Goal: Obtain resource: Download file/media

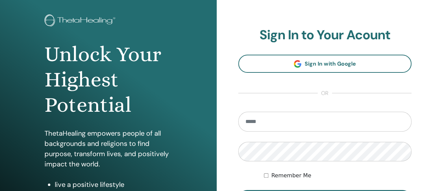
scroll to position [42, 0]
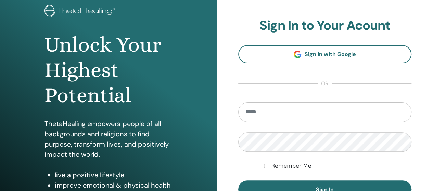
click at [343, 108] on input "email" at bounding box center [324, 112] width 173 height 20
type input "**********"
click at [299, 183] on button "Sign In" at bounding box center [324, 190] width 173 height 18
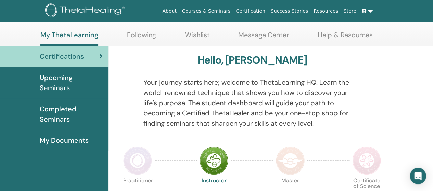
scroll to position [34, 0]
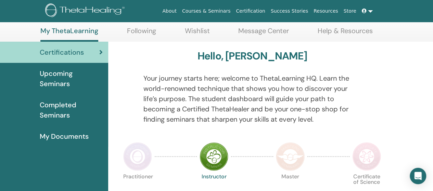
click at [432, 22] on html "About Courses & Seminars Certification Success Stories Resources Store ÖC ÖZGE …" at bounding box center [216, 61] width 433 height 191
click at [98, 53] on div "Certifications" at bounding box center [53, 52] width 97 height 10
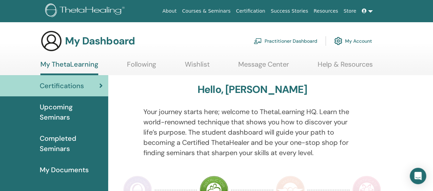
click at [58, 168] on span "My Documents" at bounding box center [64, 170] width 49 height 10
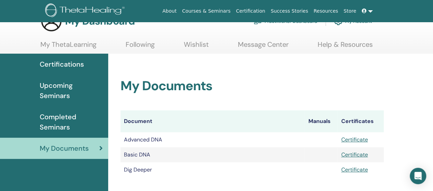
scroll to position [30, 0]
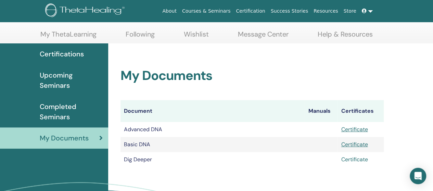
click at [356, 161] on link "Certificate" at bounding box center [354, 159] width 27 height 7
